Goal: Task Accomplishment & Management: Use online tool/utility

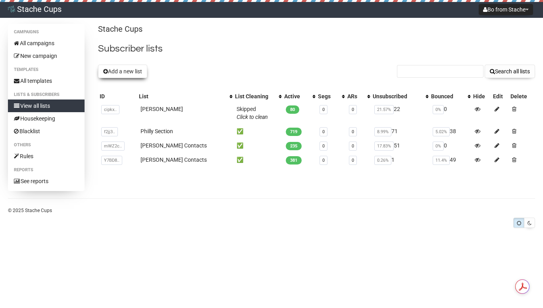
click at [123, 72] on button "Add a new list" at bounding box center [122, 71] width 49 height 13
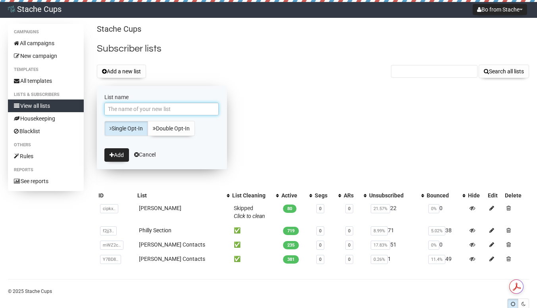
click at [158, 108] on input "List name" at bounding box center [161, 109] width 114 height 13
type input "Kayla List"
click at [116, 156] on button "Add" at bounding box center [116, 154] width 25 height 13
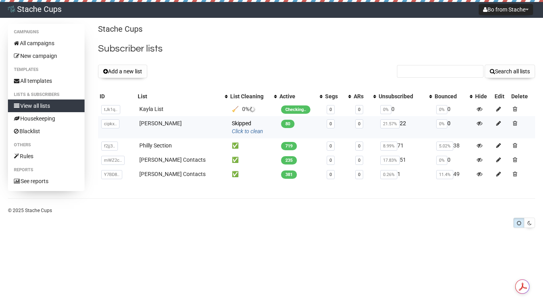
click at [239, 130] on link "Click to clean" at bounding box center [247, 131] width 31 height 6
